Goal: Information Seeking & Learning: Check status

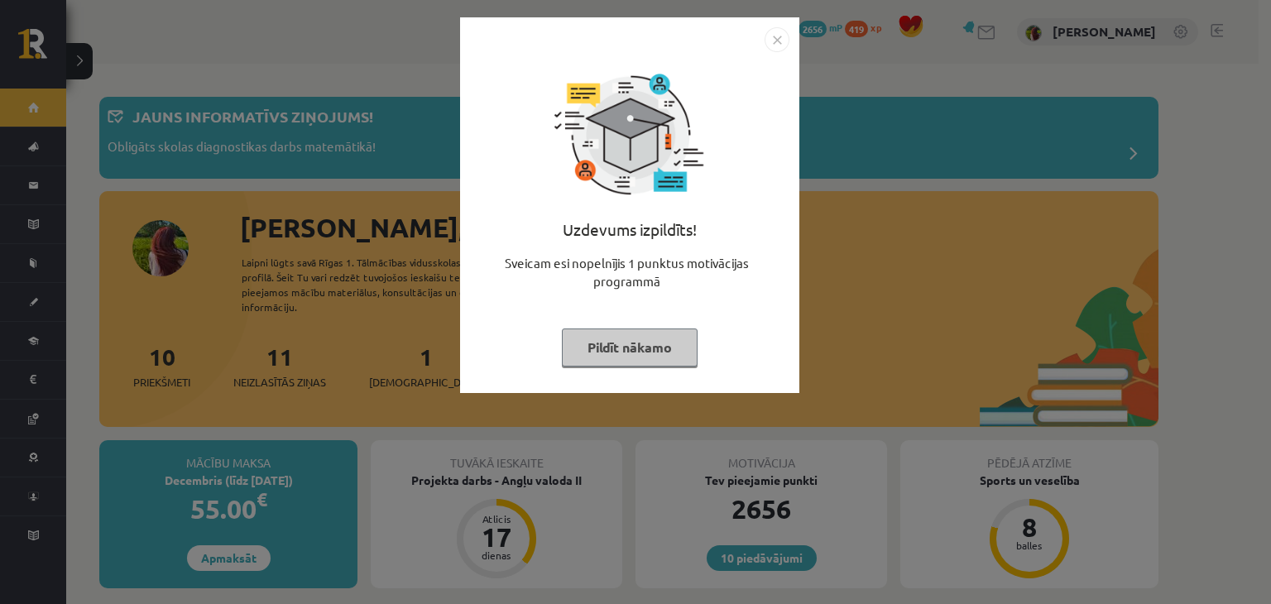
click at [780, 38] on img "Close" at bounding box center [777, 39] width 25 height 25
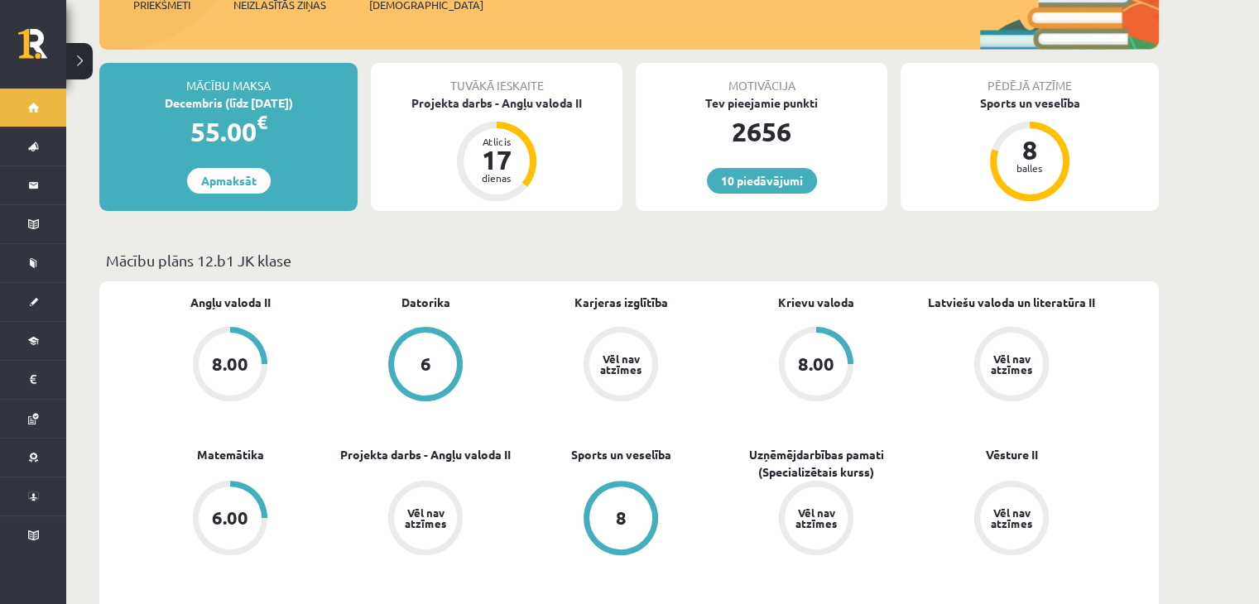
scroll to position [414, 0]
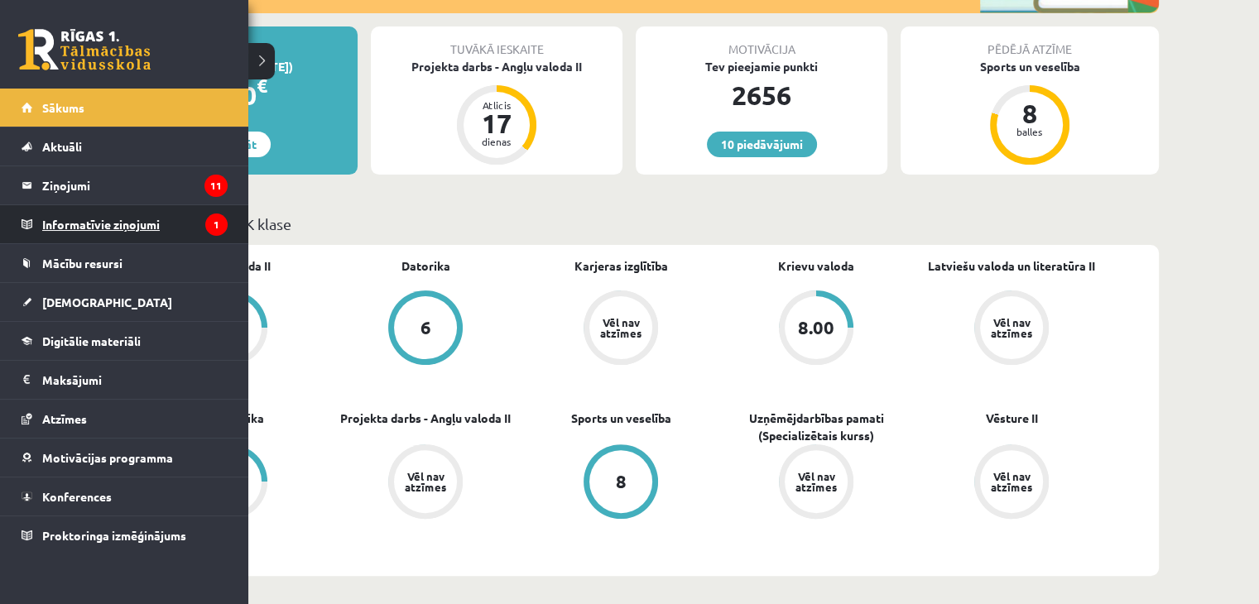
click at [108, 239] on legend "Informatīvie ziņojumi 1" at bounding box center [134, 224] width 185 height 38
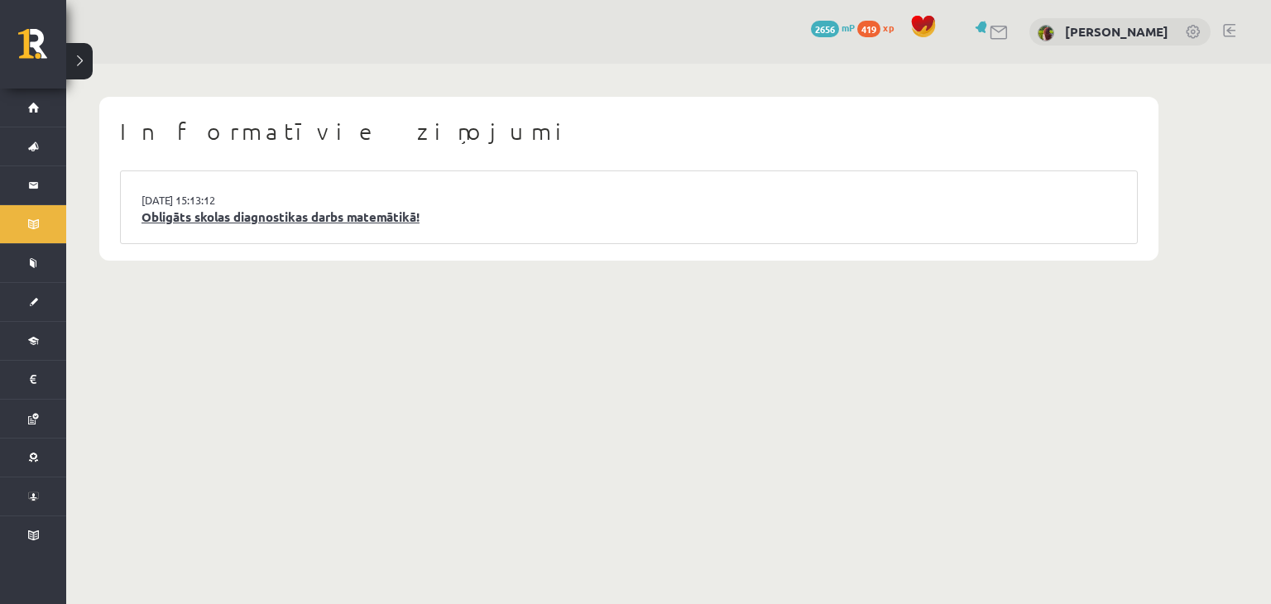
click at [348, 223] on link "Obligāts skolas diagnostikas darbs matemātikā!" at bounding box center [629, 217] width 975 height 19
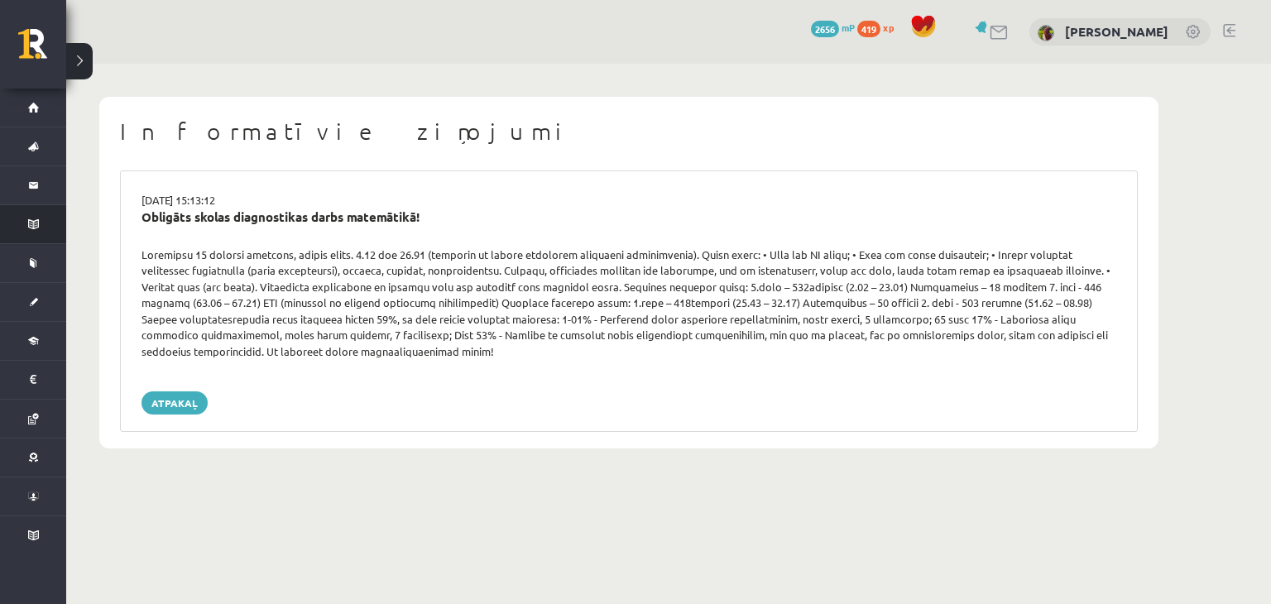
drag, startPoint x: 540, startPoint y: 65, endPoint x: 0, endPoint y: 239, distance: 567.1
click at [540, 65] on div "Informatīvie ziņojumi [DATE] 15:13:12 Obligāts skolas diagnostikas darbs matemā…" at bounding box center [628, 273] width 1125 height 418
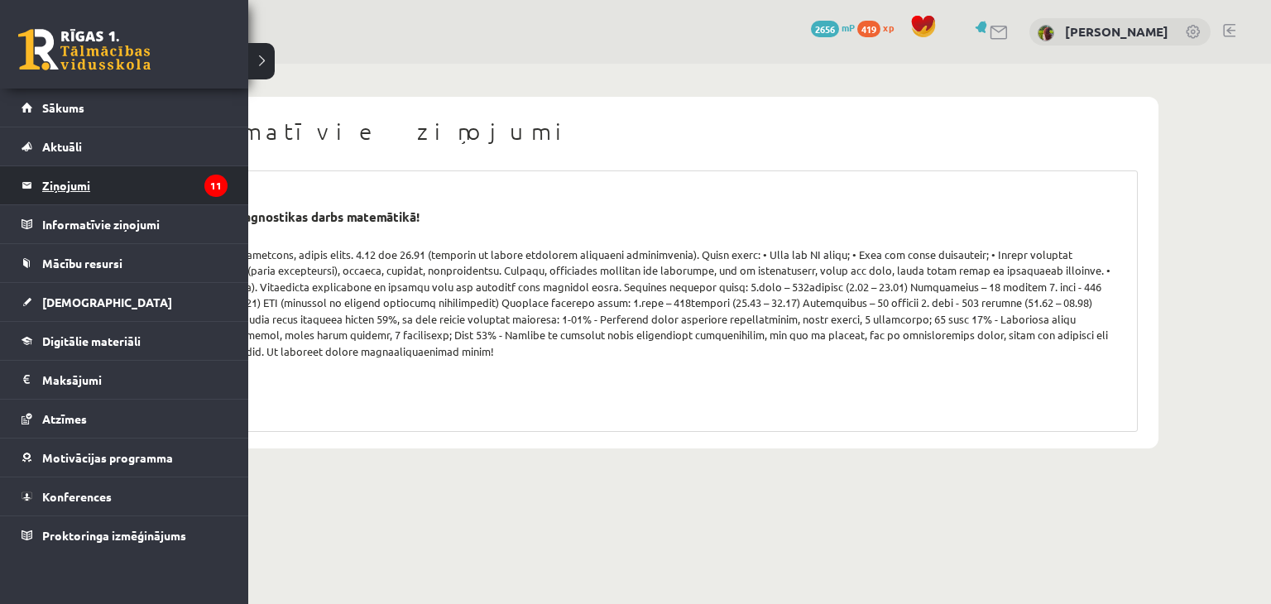
click at [49, 186] on legend "Ziņojumi 11" at bounding box center [134, 185] width 185 height 38
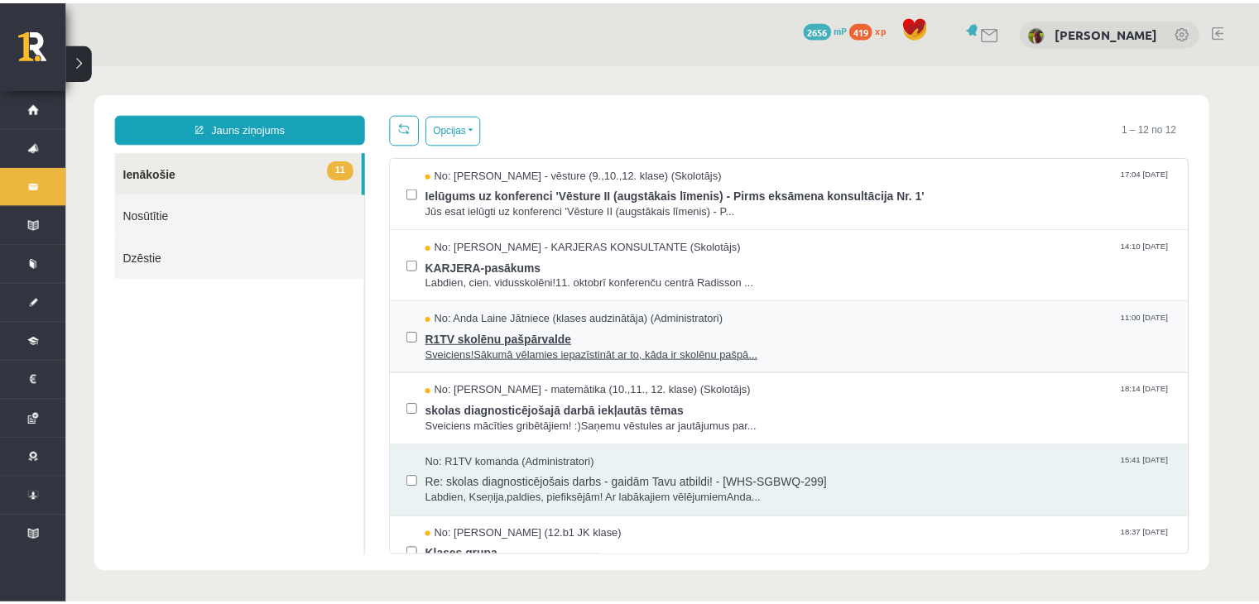
scroll to position [83, 0]
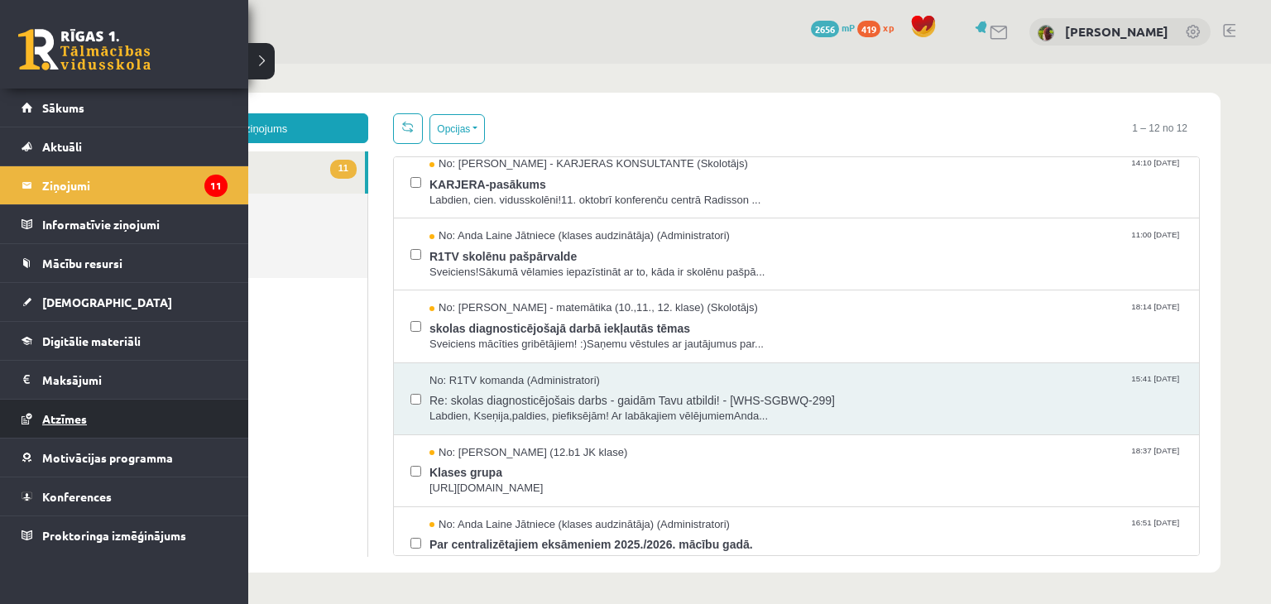
click at [59, 421] on span "Atzīmes" at bounding box center [64, 418] width 45 height 15
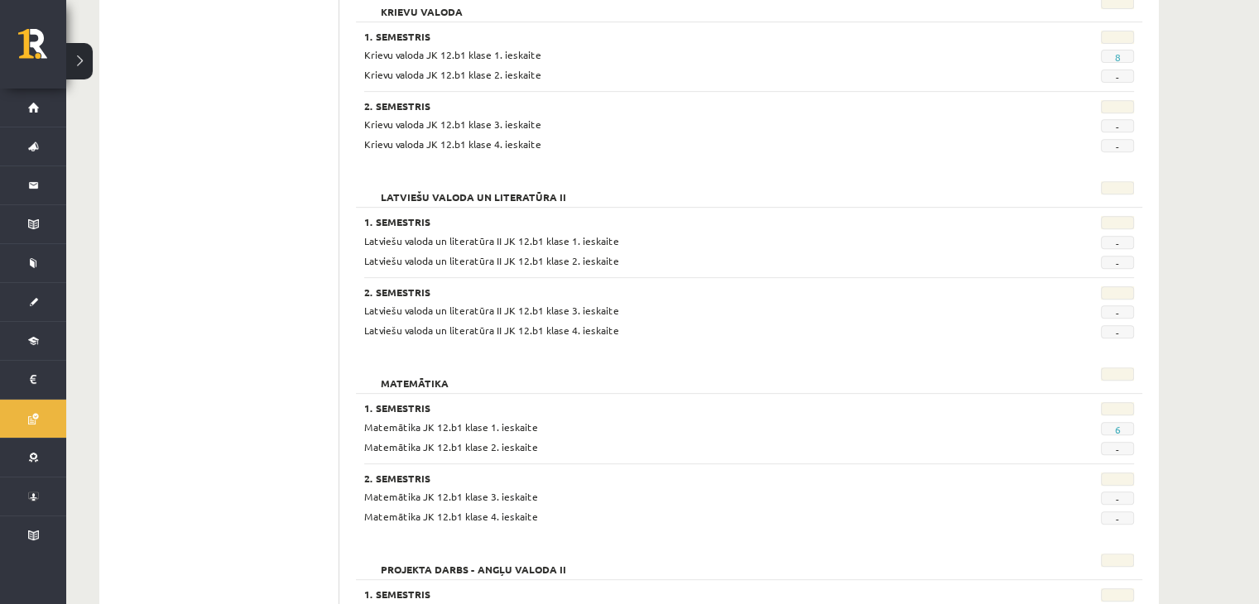
scroll to position [511, 0]
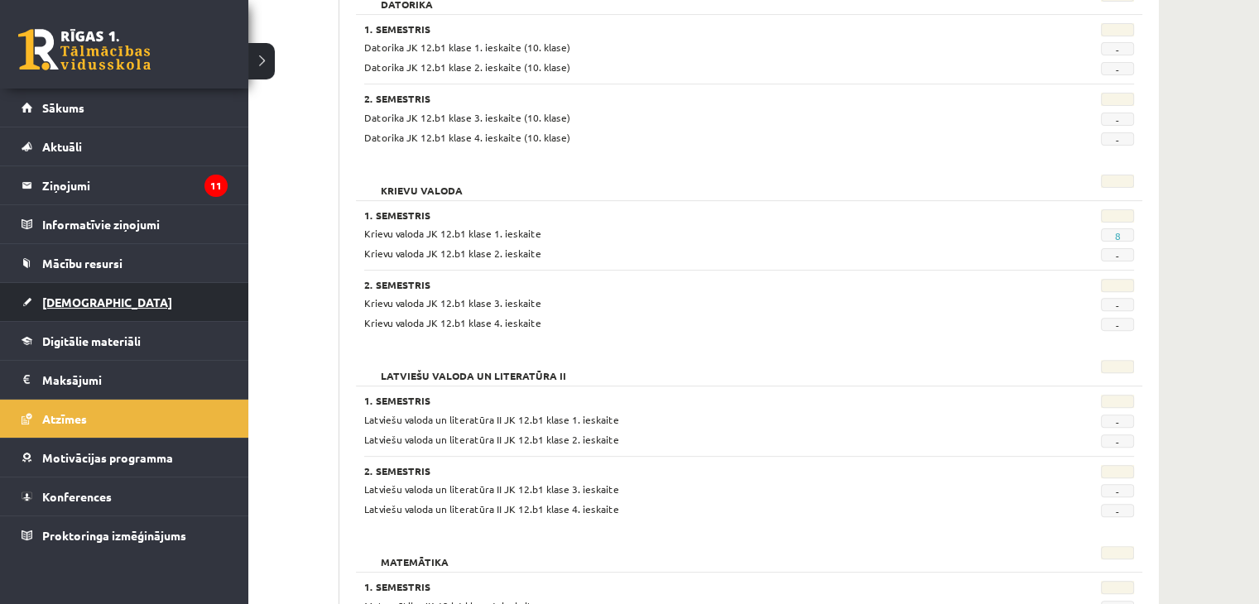
click at [33, 300] on link "[DEMOGRAPHIC_DATA]" at bounding box center [125, 302] width 206 height 38
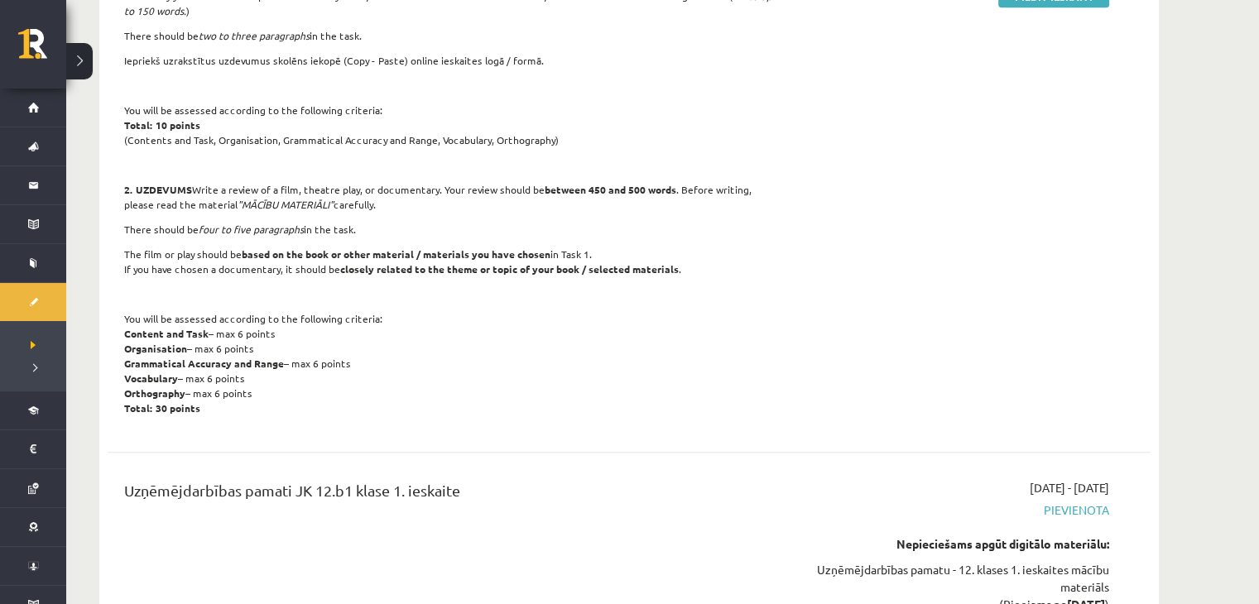
scroll to position [910, 0]
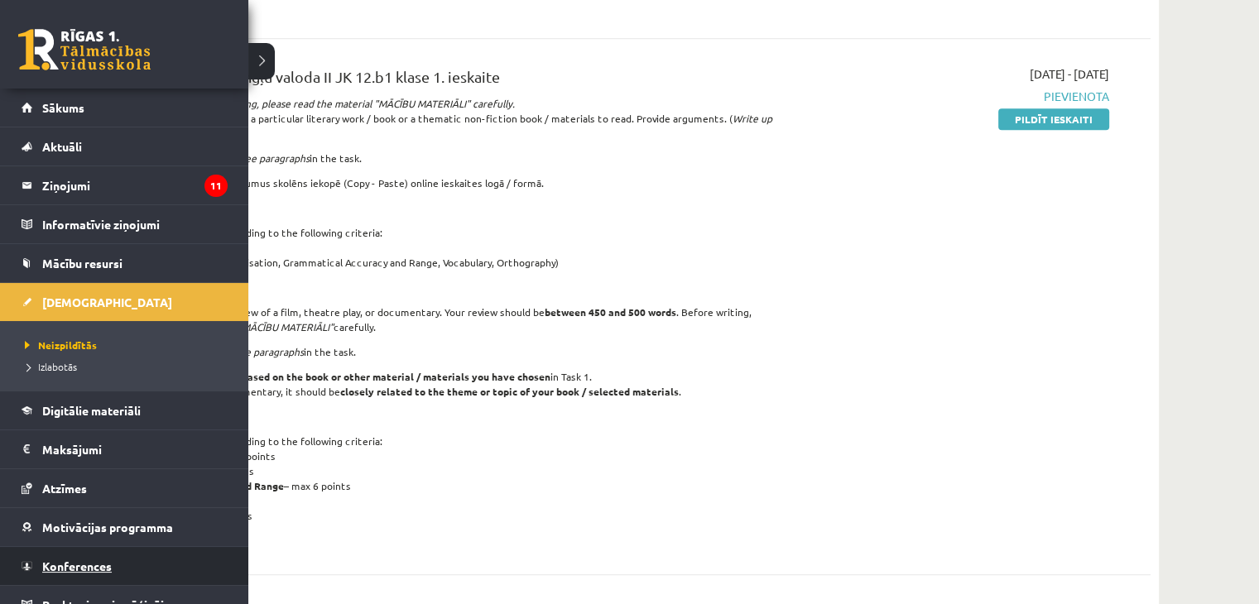
click at [30, 564] on link "Konferences" at bounding box center [125, 566] width 206 height 38
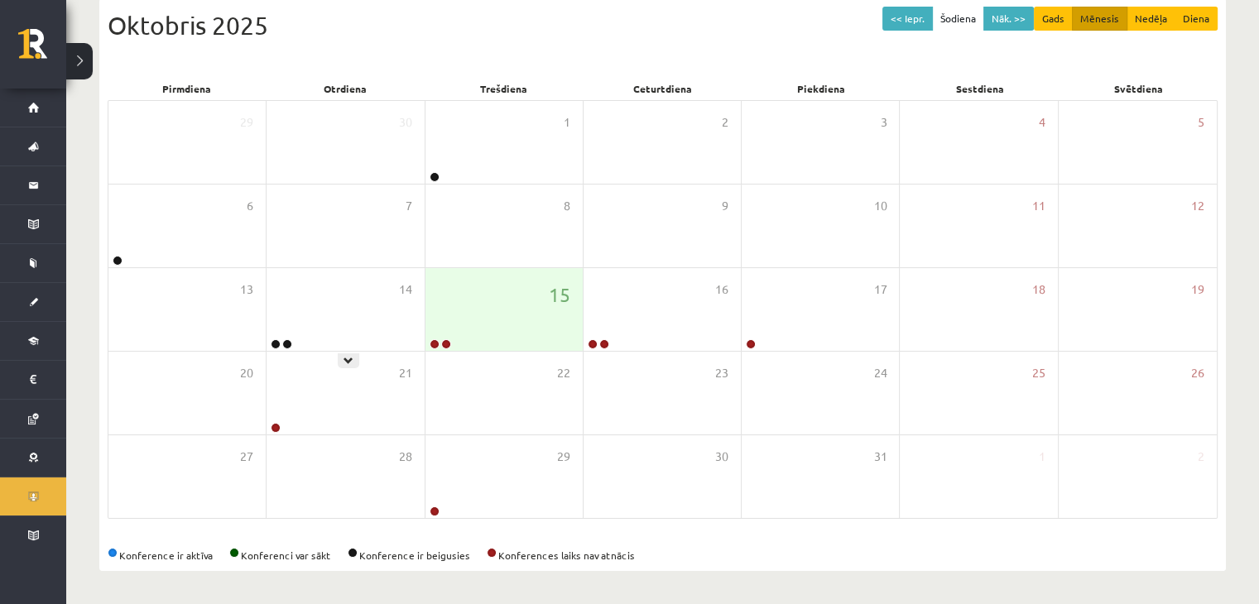
scroll to position [185, 0]
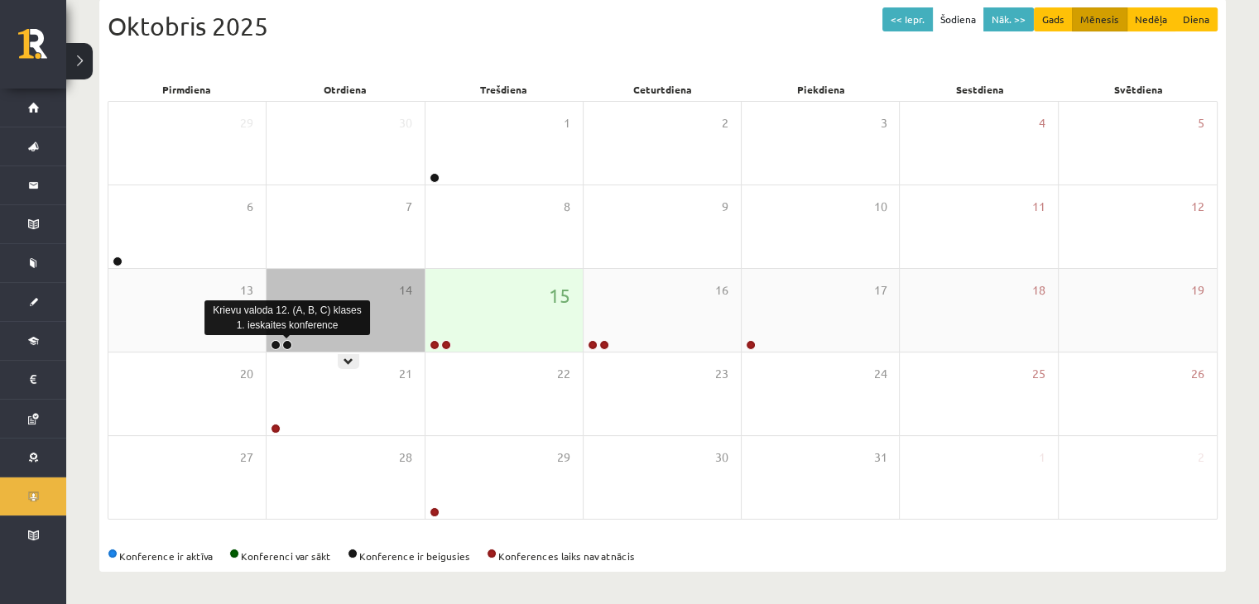
click at [285, 347] on link at bounding box center [287, 345] width 10 height 10
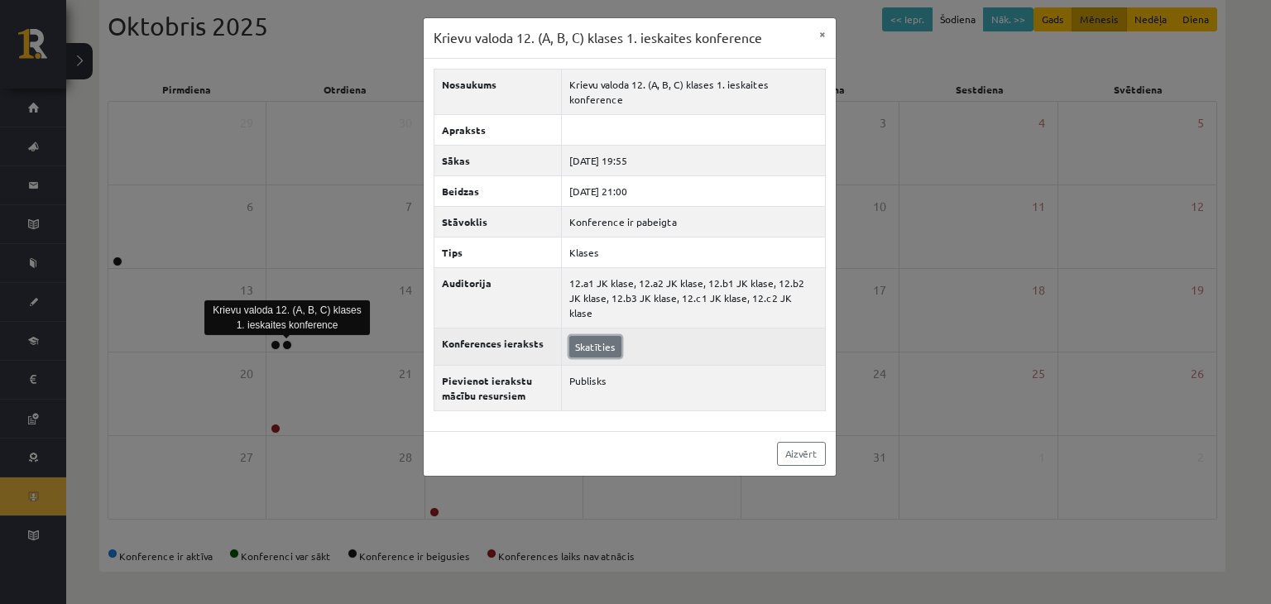
click at [594, 336] on link "Skatīties" at bounding box center [595, 347] width 52 height 22
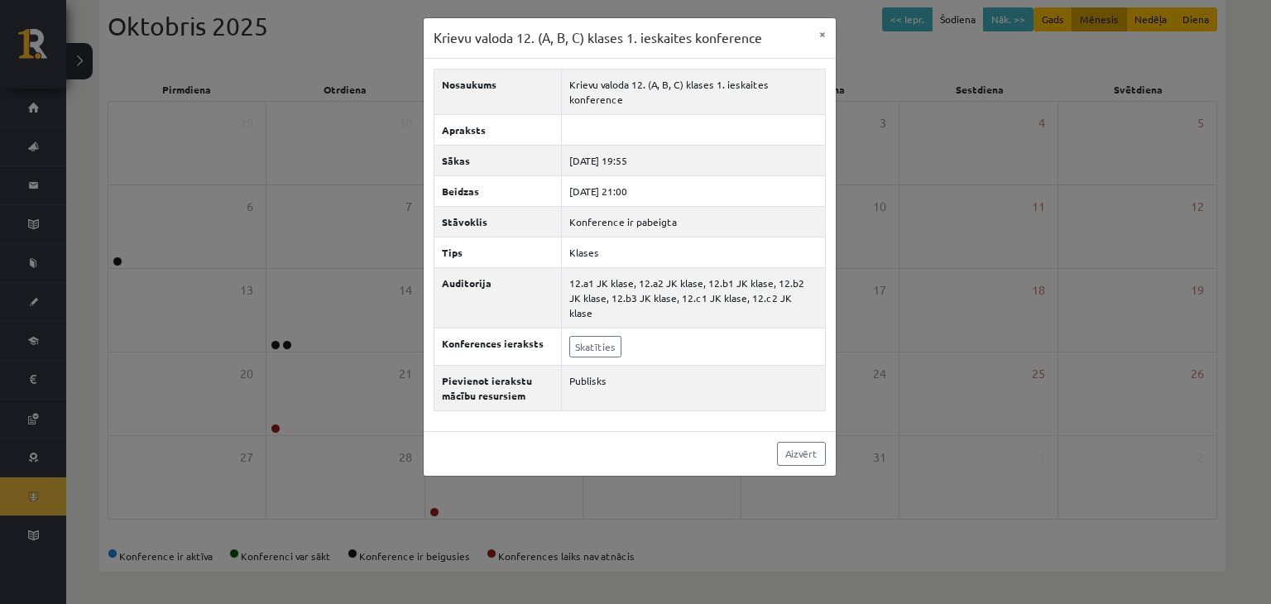
click at [22, 303] on div "Krievu valoda 12. (A, B, C) klases 1. ieskaites konference × Nosaukums Krievu v…" at bounding box center [635, 302] width 1271 height 604
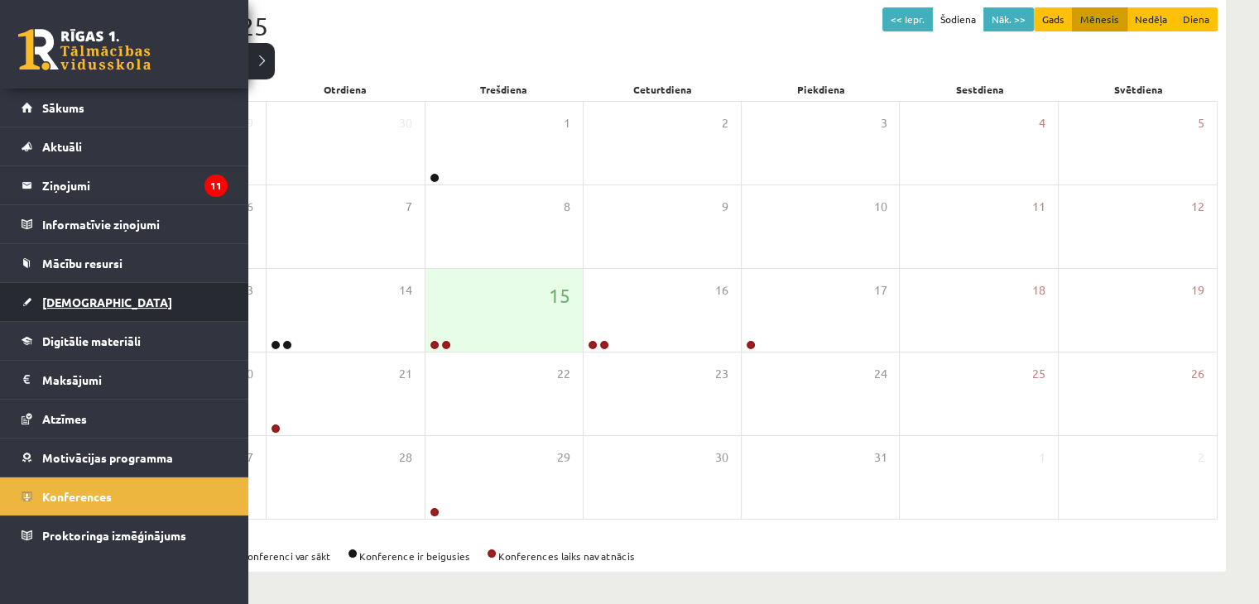
click at [40, 305] on link "[DEMOGRAPHIC_DATA]" at bounding box center [125, 302] width 206 height 38
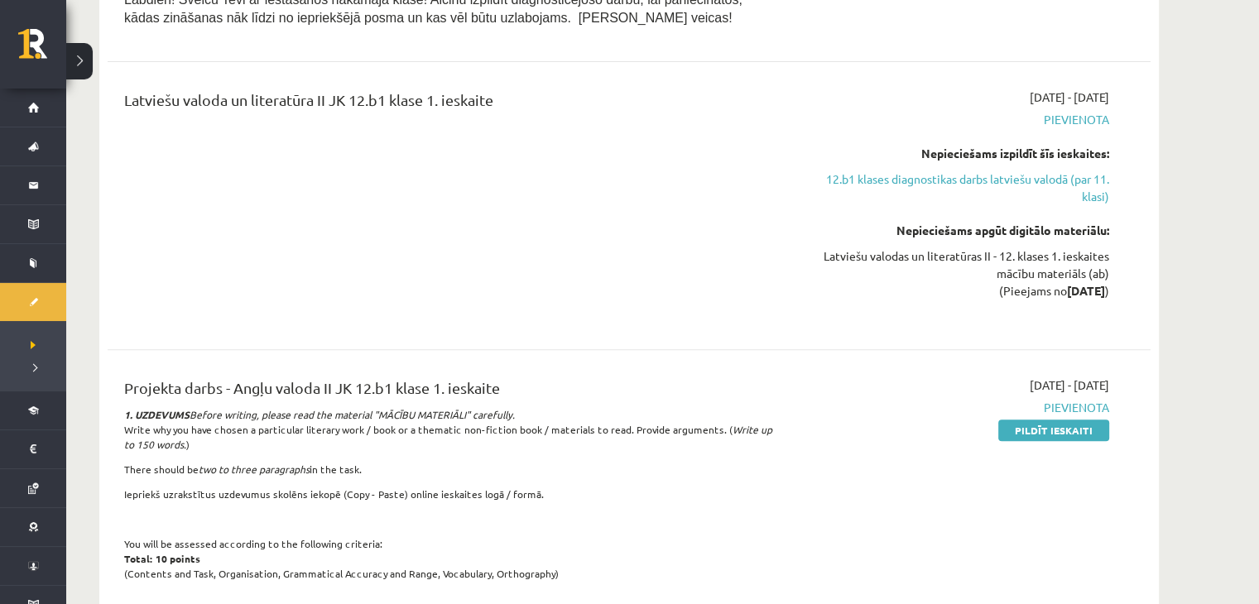
scroll to position [930, 0]
